Goal: Task Accomplishment & Management: Use online tool/utility

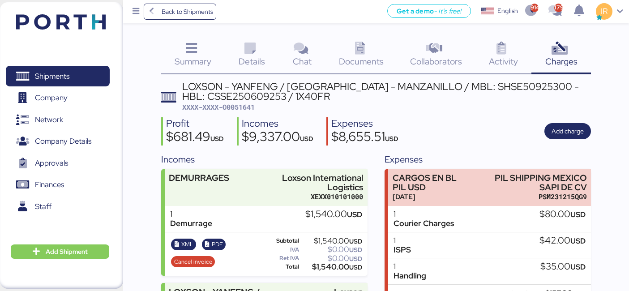
scroll to position [51, 0]
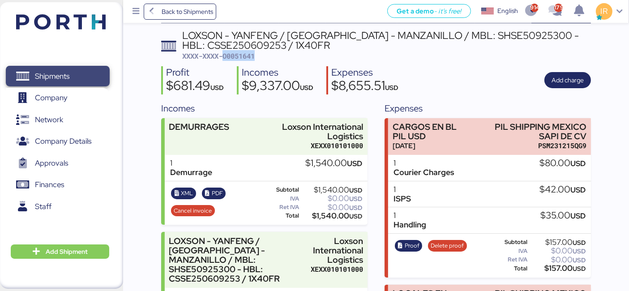
click at [78, 74] on span "Shipments" at bounding box center [57, 76] width 96 height 13
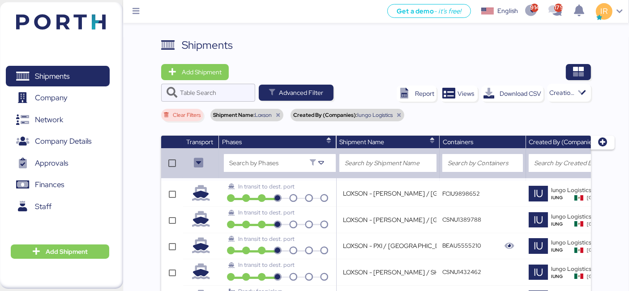
scroll to position [0, 265]
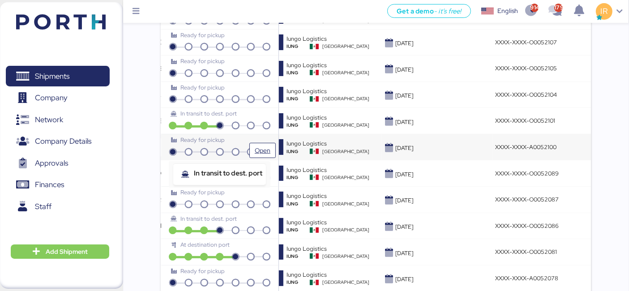
click at [223, 149] on icon at bounding box center [220, 153] width 16 height 8
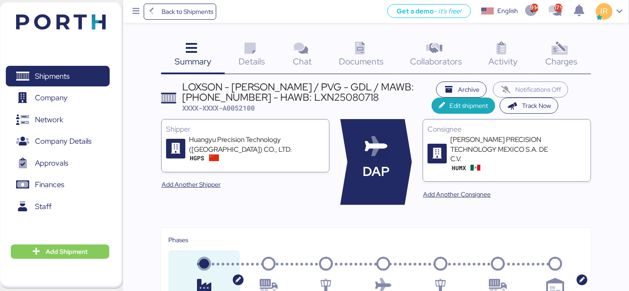
click at [572, 48] on div "Charges 0" at bounding box center [562, 55] width 60 height 37
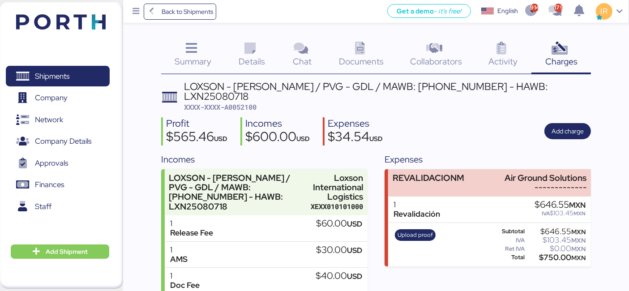
scroll to position [96, 0]
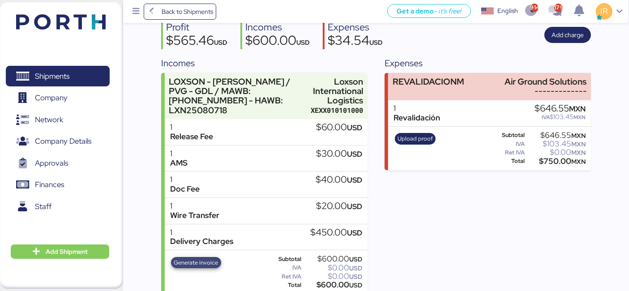
click at [192, 258] on span "Generate invoice" at bounding box center [196, 263] width 44 height 10
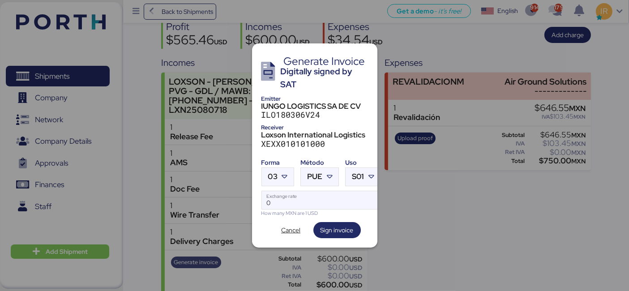
scroll to position [0, 0]
click at [286, 174] on icon at bounding box center [284, 176] width 9 height 9
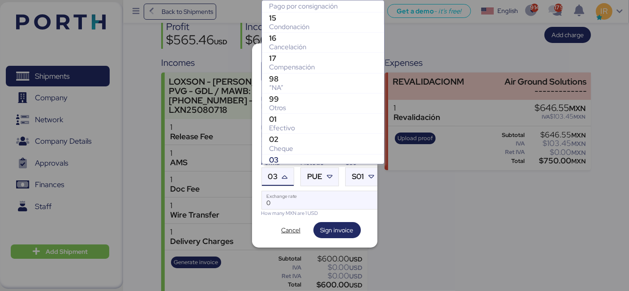
scroll to position [90, 0]
click at [303, 103] on div "Otros" at bounding box center [323, 107] width 108 height 9
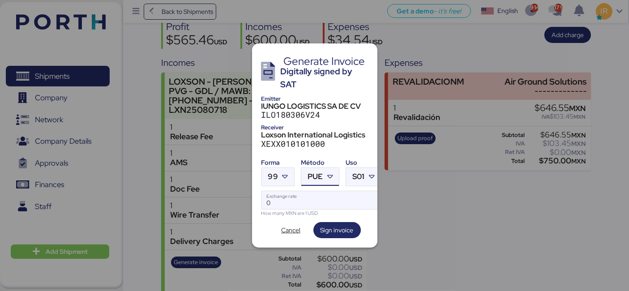
click at [308, 176] on span "PUE" at bounding box center [315, 177] width 15 height 8
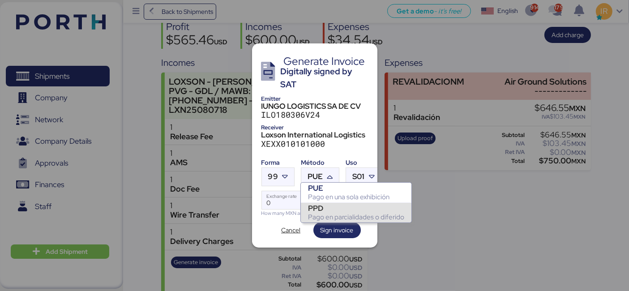
click at [321, 208] on div "PPD" at bounding box center [356, 208] width 96 height 9
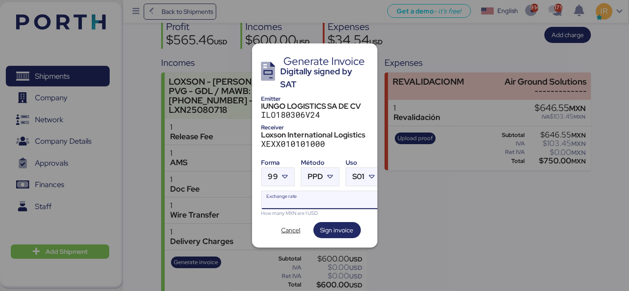
click at [279, 198] on input "Exchange rate" at bounding box center [321, 200] width 119 height 18
paste input "18.7402"
type input "18.7402"
click at [330, 226] on span "Sign invoice" at bounding box center [337, 230] width 33 height 11
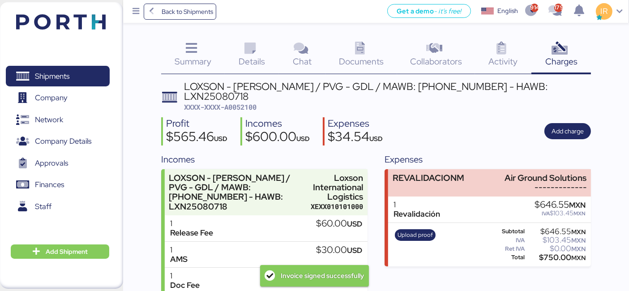
scroll to position [96, 0]
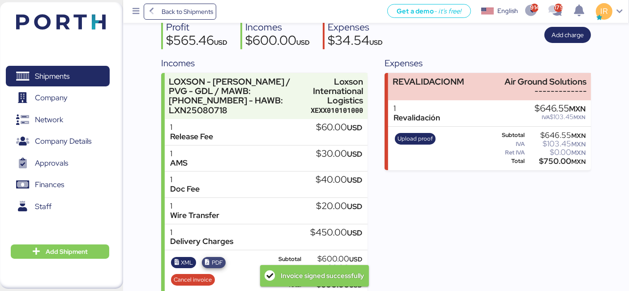
click at [216, 258] on span "PDF" at bounding box center [217, 263] width 11 height 10
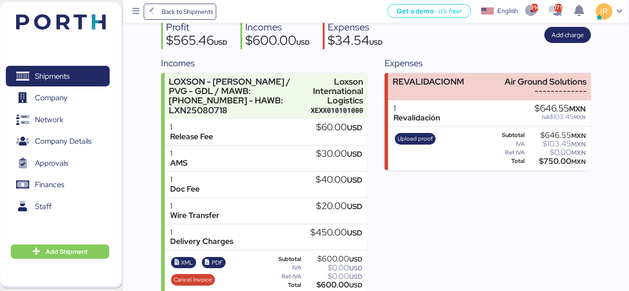
scroll to position [0, 0]
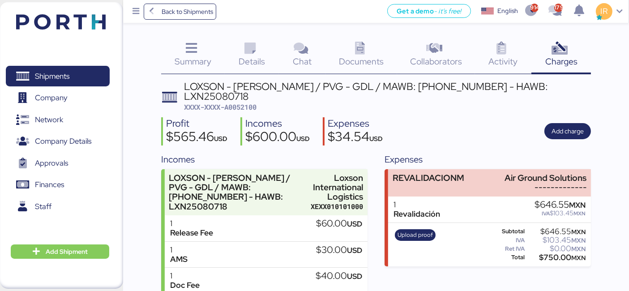
click at [244, 103] on span "XXXX-XXXX-A0052100" at bounding box center [220, 107] width 73 height 9
copy span "A0052100"
click at [244, 103] on span "XXXX-XXXX-A0052100" at bounding box center [220, 107] width 73 height 9
click at [81, 70] on span "Shipments" at bounding box center [57, 76] width 96 height 13
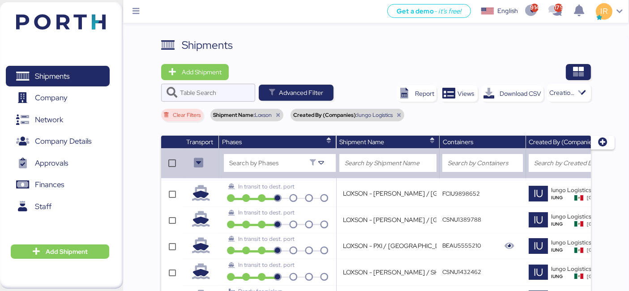
scroll to position [466, 0]
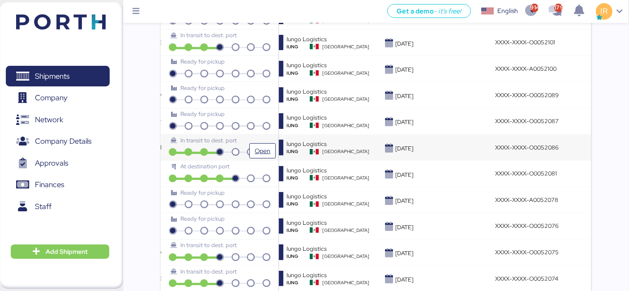
click at [265, 144] on span "Open" at bounding box center [262, 151] width 19 height 14
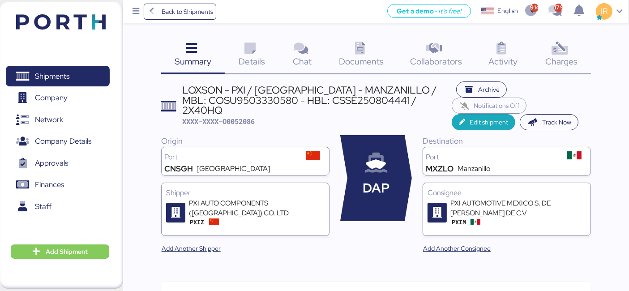
click at [245, 117] on span "XXXX-XXXX-O0052086" at bounding box center [218, 121] width 73 height 9
copy span "O0052086"
click at [571, 42] on div "Charges 0" at bounding box center [562, 55] width 60 height 37
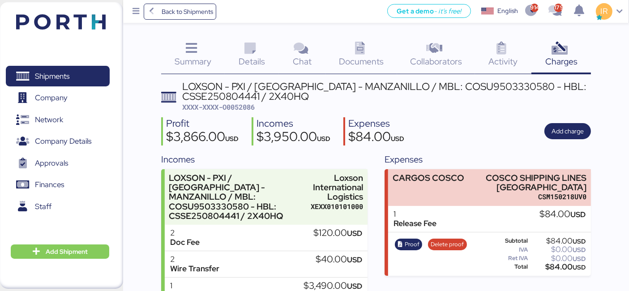
scroll to position [106, 0]
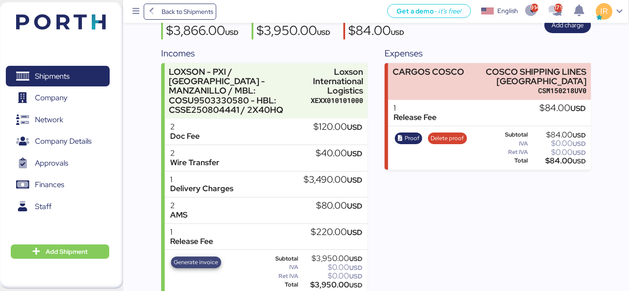
click at [187, 258] on span "Generate invoice" at bounding box center [196, 263] width 44 height 10
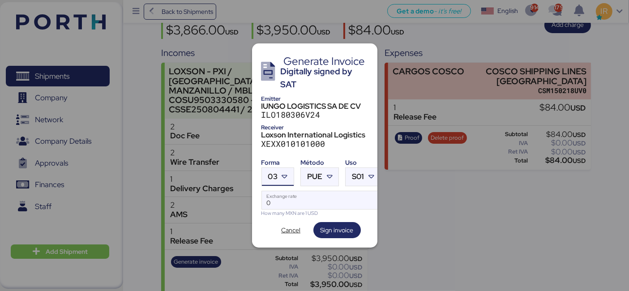
click at [281, 172] on icon at bounding box center [284, 176] width 9 height 9
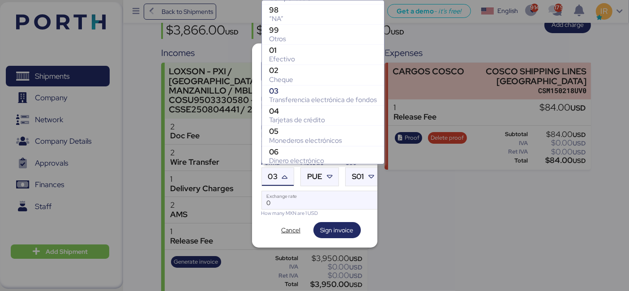
scroll to position [156, 0]
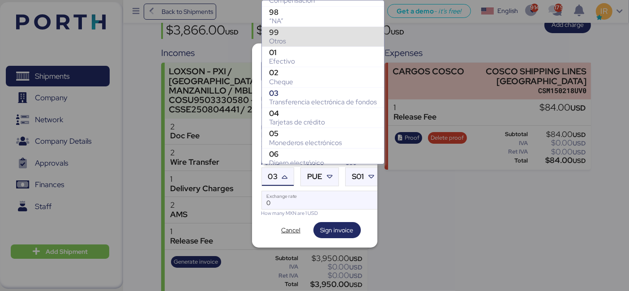
click at [305, 32] on div "99" at bounding box center [323, 32] width 108 height 9
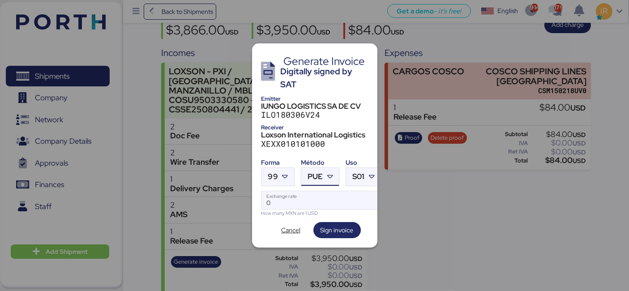
click at [313, 173] on span "PUE" at bounding box center [315, 177] width 15 height 8
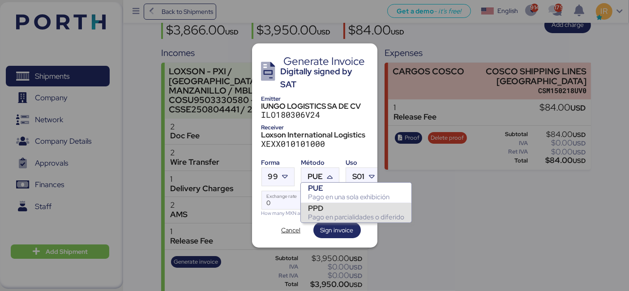
click at [314, 209] on div "PPD" at bounding box center [356, 208] width 96 height 9
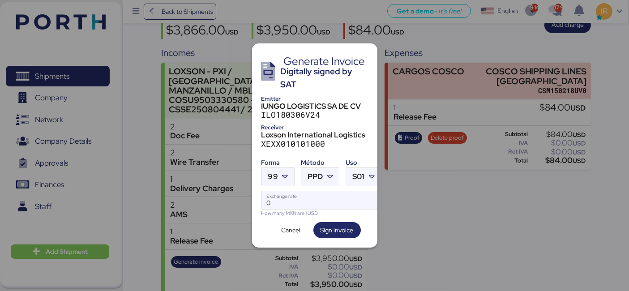
click at [274, 210] on div "How many MXN are 1 USD" at bounding box center [322, 214] width 120 height 8
click at [275, 201] on input "Exchange rate" at bounding box center [321, 200] width 119 height 18
paste input "18.7402"
type input "18.7402"
click at [332, 231] on span "Sign invoice" at bounding box center [337, 230] width 33 height 11
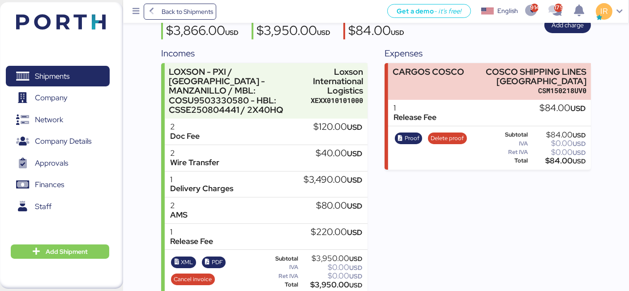
scroll to position [0, 0]
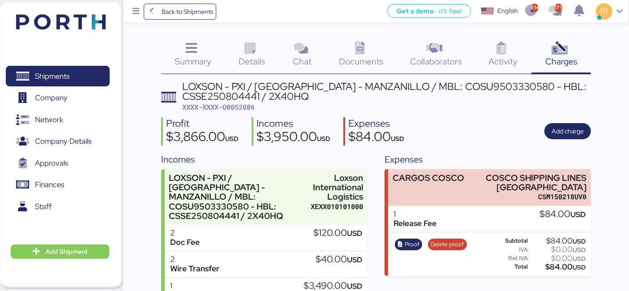
click at [249, 103] on span "XXXX-XXXX-O0052086" at bounding box center [218, 107] width 73 height 9
copy span "O0052086"
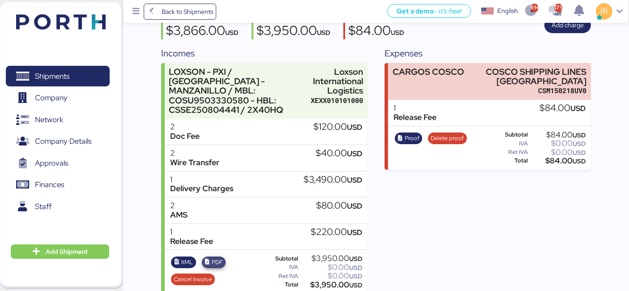
click at [225, 257] on span "PDF" at bounding box center [214, 263] width 24 height 12
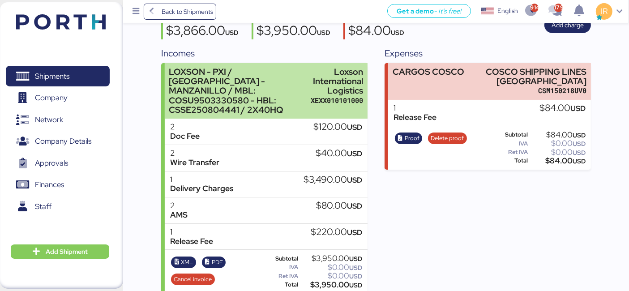
scroll to position [0, 0]
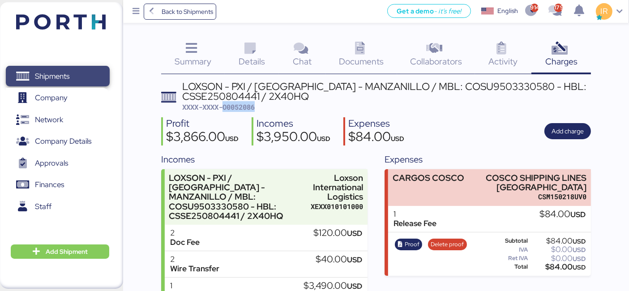
click at [80, 70] on span "Shipments" at bounding box center [57, 76] width 96 height 13
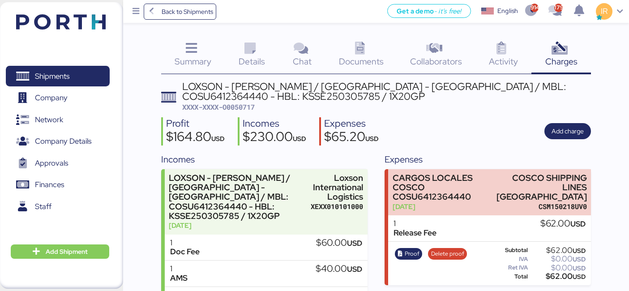
scroll to position [106, 0]
